Goal: Task Accomplishment & Management: Use online tool/utility

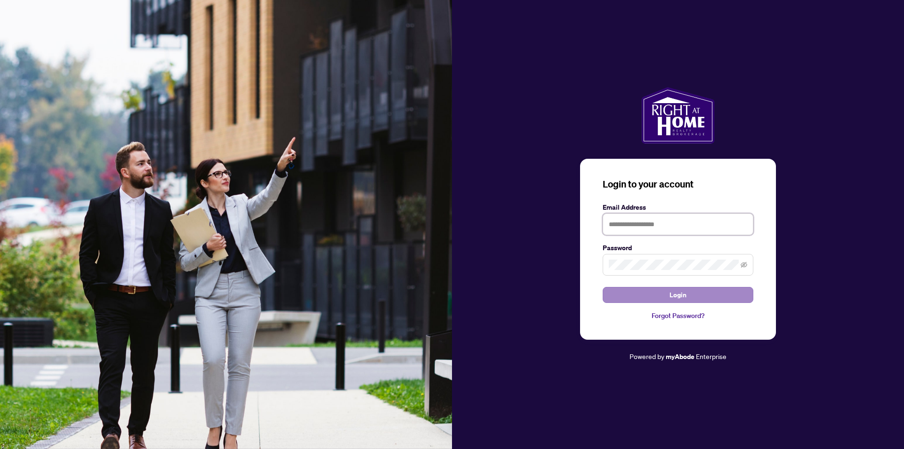
type input "**********"
click at [702, 297] on button "Login" at bounding box center [678, 295] width 151 height 16
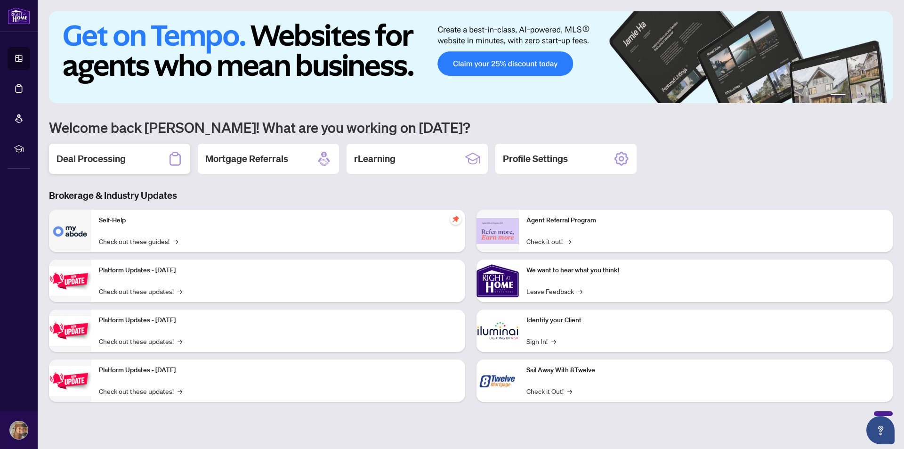
click at [134, 164] on div "Deal Processing" at bounding box center [119, 159] width 141 height 30
